Goal: Information Seeking & Learning: Learn about a topic

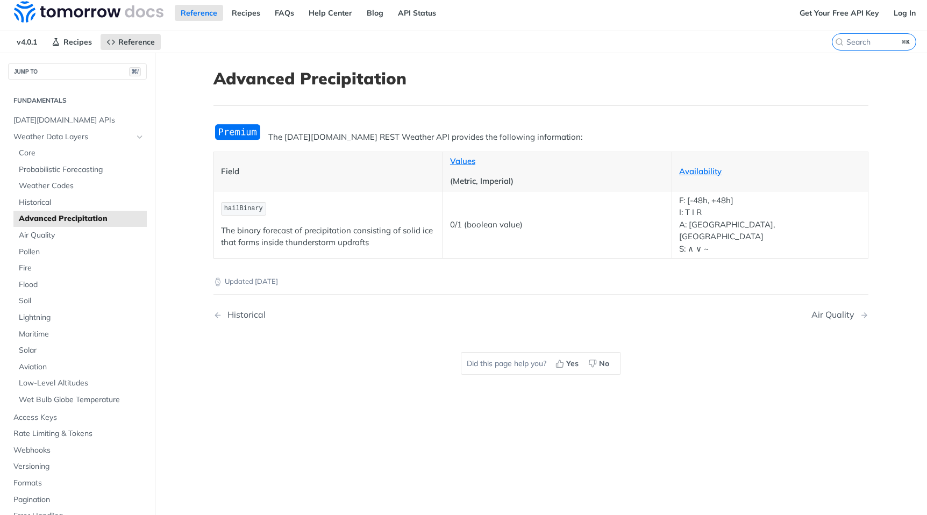
scroll to position [4, 0]
click at [719, 227] on p "F: [-48h, +48h] I: T I R A: CA, US S: ∧ ∨ ~" at bounding box center [770, 225] width 182 height 61
click at [691, 170] on link "Availability" at bounding box center [700, 172] width 42 height 10
click at [407, 13] on link "API Status" at bounding box center [417, 13] width 50 height 16
click at [33, 122] on span "Tomorrow.io APIs" at bounding box center [78, 121] width 131 height 11
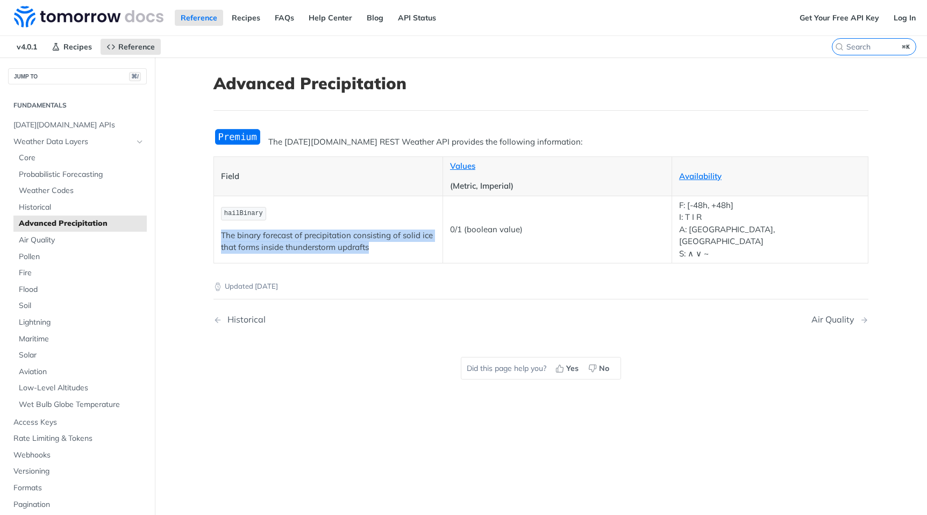
drag, startPoint x: 223, startPoint y: 226, endPoint x: 417, endPoint y: 242, distance: 194.2
click at [417, 242] on p "The binary forecast of precipitation consisting of solid ice that forms inside …" at bounding box center [328, 242] width 215 height 24
copy p "The binary forecast of precipitation consisting of solid ice that forms inside …"
click at [835, 16] on link "Get Your Free API Key" at bounding box center [839, 18] width 91 height 16
click at [38, 18] on img at bounding box center [89, 17] width 150 height 22
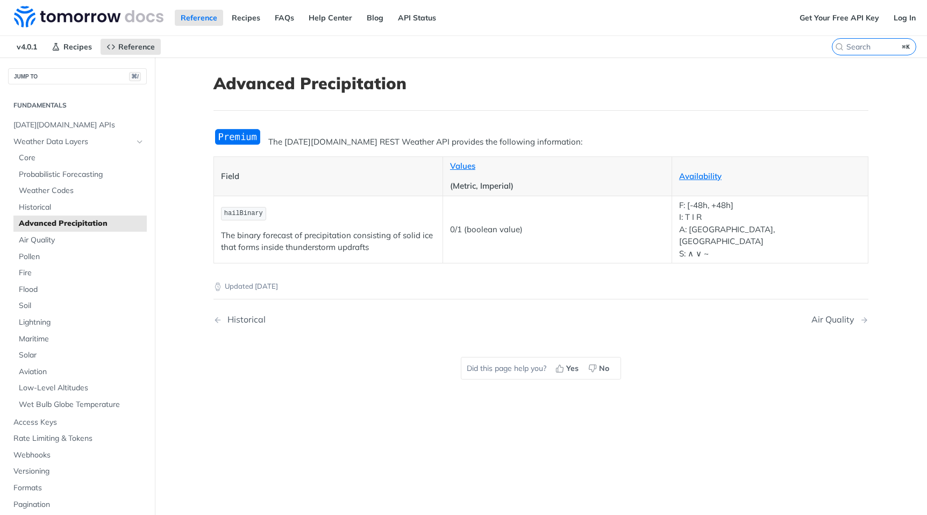
click at [344, 327] on div "Updated 4 months ago Historical Air Quality Did this page help you? Yes No" at bounding box center [540, 333] width 655 height 138
click at [240, 138] on img "Expand image" at bounding box center [237, 137] width 48 height 18
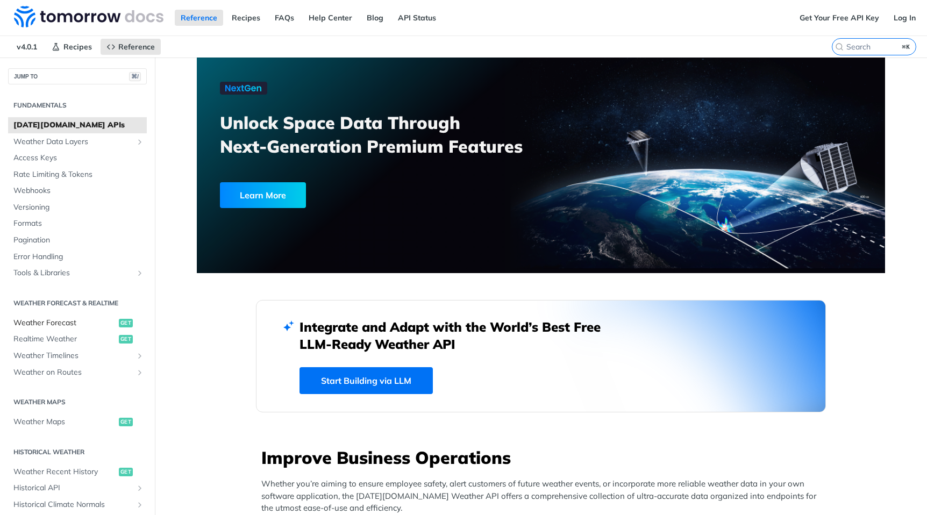
click at [55, 323] on span "Weather Forecast" at bounding box center [64, 323] width 103 height 11
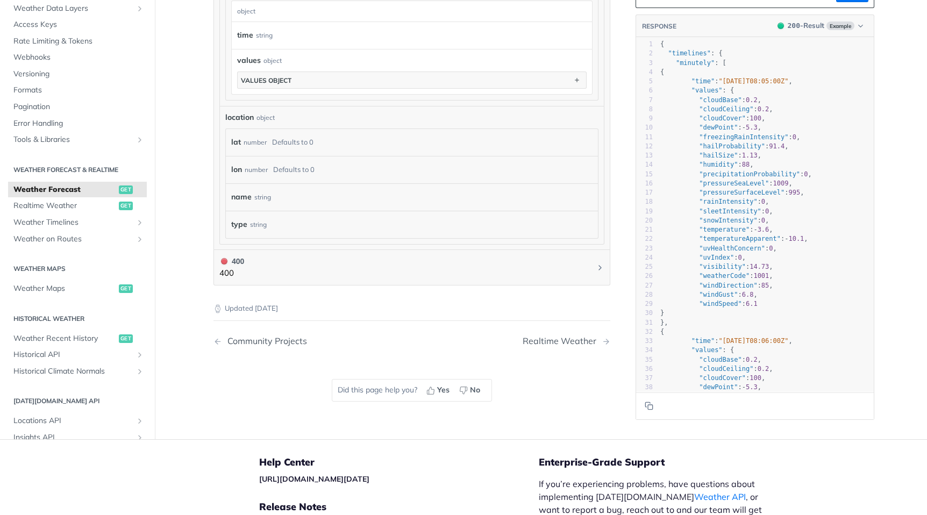
scroll to position [951, 0]
click at [33, 203] on span "Realtime Weather" at bounding box center [64, 205] width 103 height 11
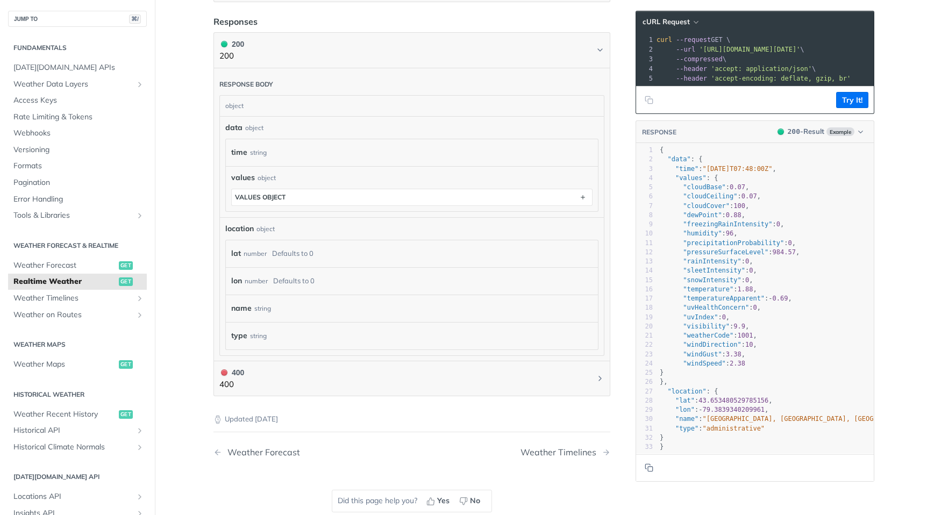
scroll to position [476, 0]
click at [852, 102] on button "Try It!" at bounding box center [852, 100] width 32 height 16
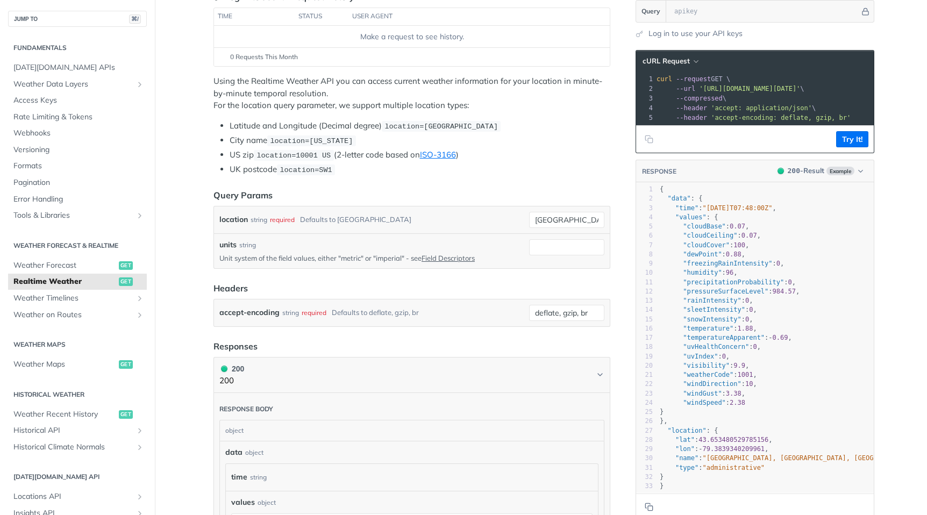
click at [735, 99] on pre "--compressed \" at bounding box center [801, 99] width 295 height 10
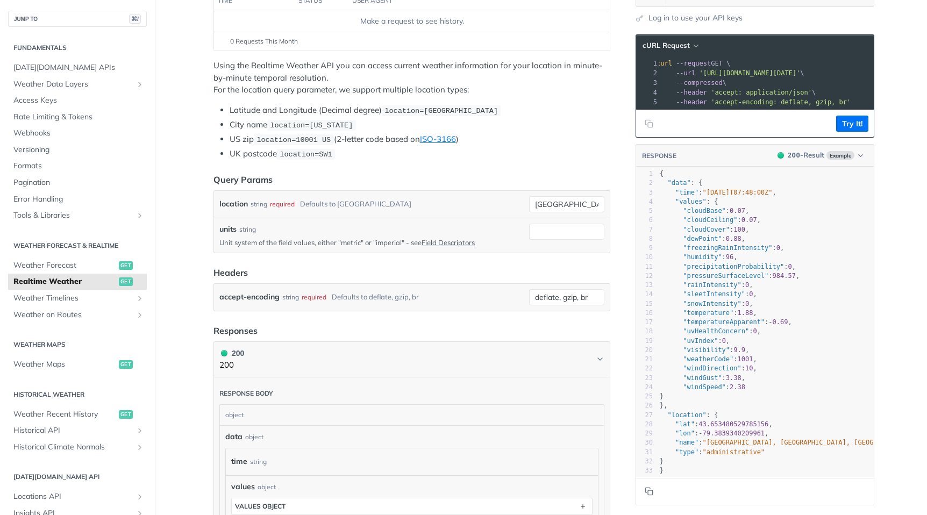
scroll to position [0, 5]
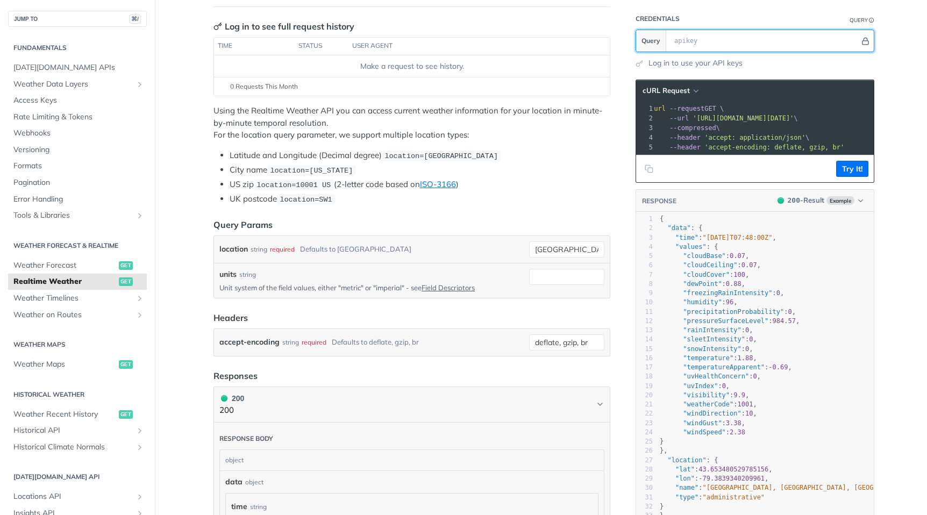
click at [863, 42] on icon "Hide" at bounding box center [866, 41] width 6 height 7
click at [862, 42] on icon "Show" at bounding box center [865, 41] width 7 height 8
click at [863, 42] on icon "Hide" at bounding box center [866, 41] width 6 height 7
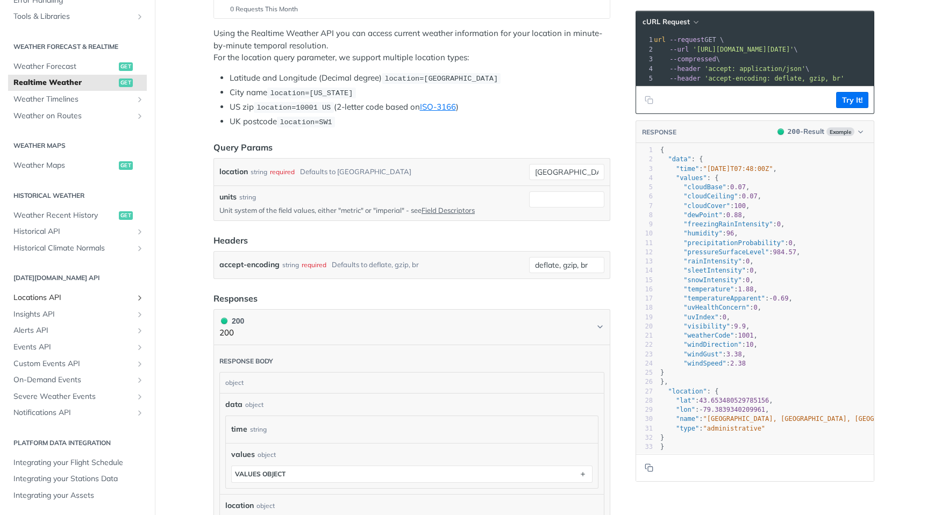
click at [140, 300] on icon "Show subpages for Locations API" at bounding box center [140, 298] width 9 height 9
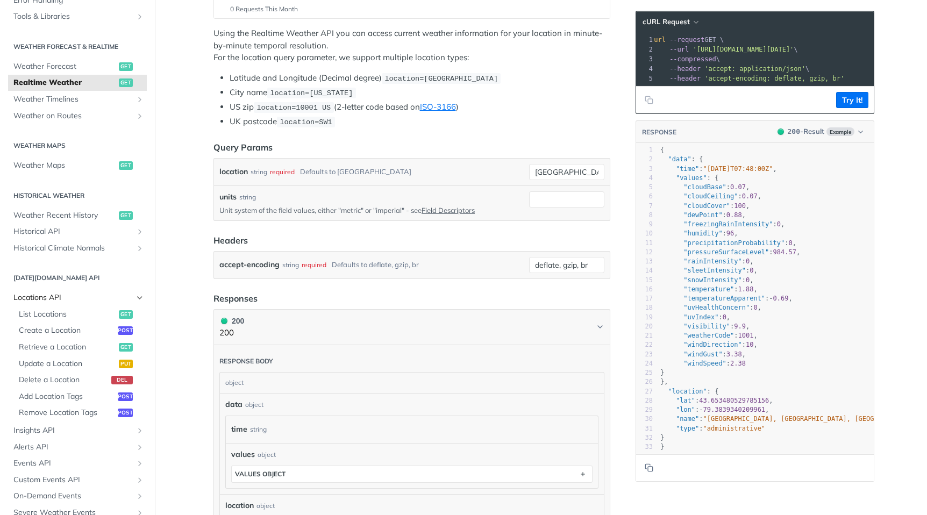
click at [140, 300] on icon "Hide subpages for Locations API" at bounding box center [140, 298] width 9 height 9
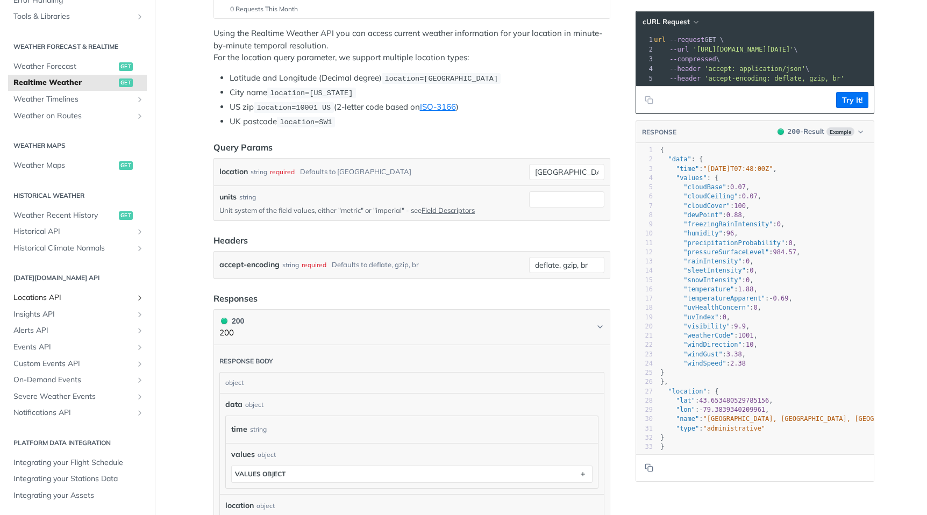
click at [140, 300] on icon "Show subpages for Locations API" at bounding box center [140, 298] width 9 height 9
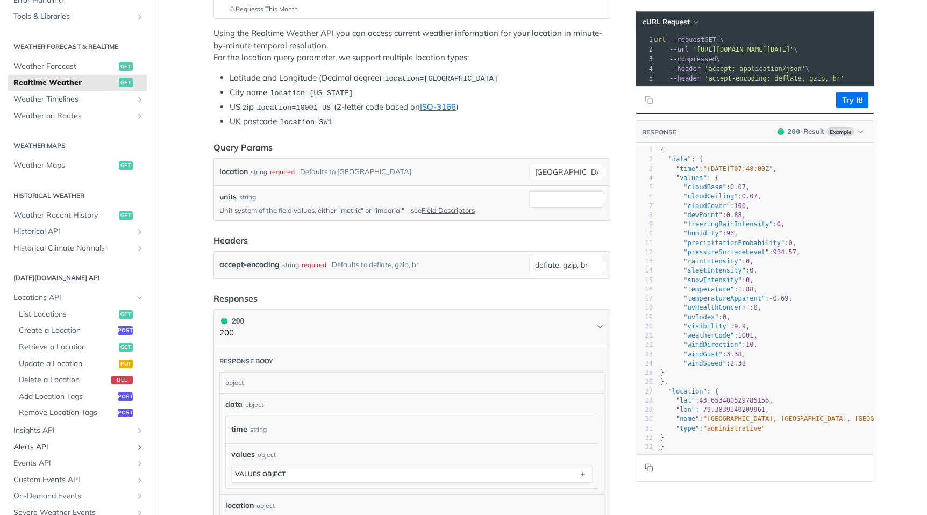
click at [33, 447] on span "Alerts API" at bounding box center [72, 447] width 119 height 11
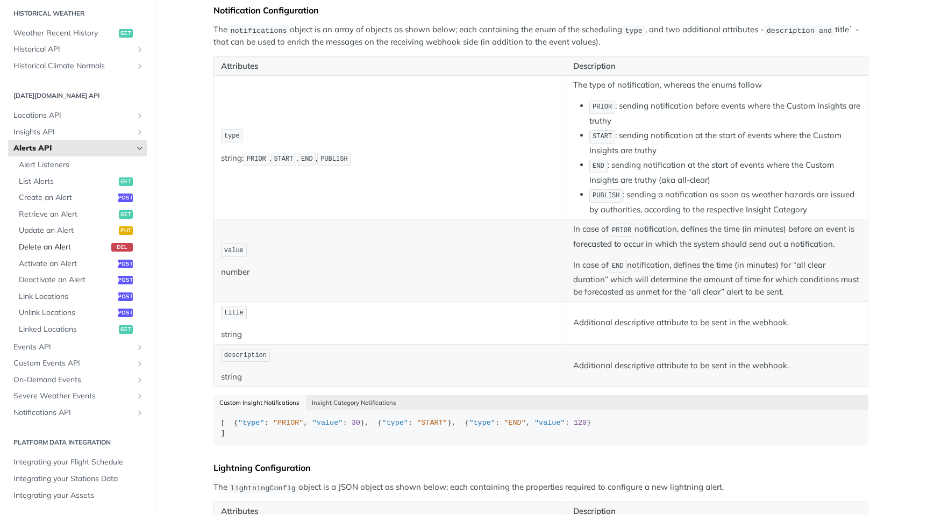
click at [38, 250] on span "Delete an Alert" at bounding box center [64, 247] width 90 height 11
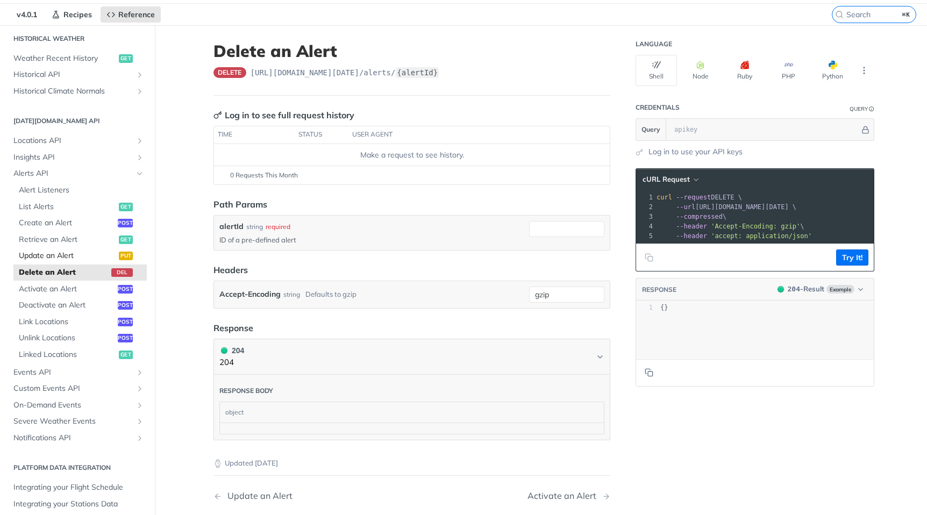
click at [37, 255] on span "Update an Alert" at bounding box center [67, 256] width 97 height 11
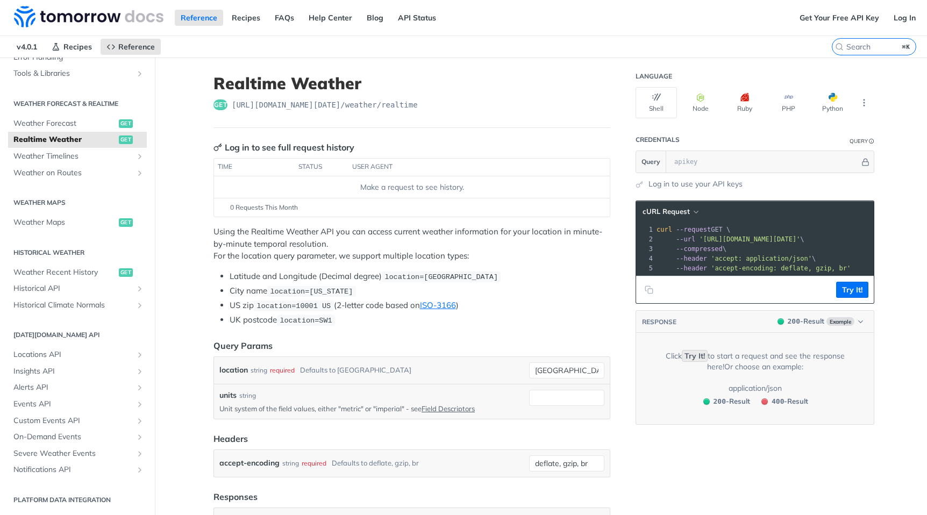
scroll to position [199, 0]
